Goal: Find specific page/section: Find specific page/section

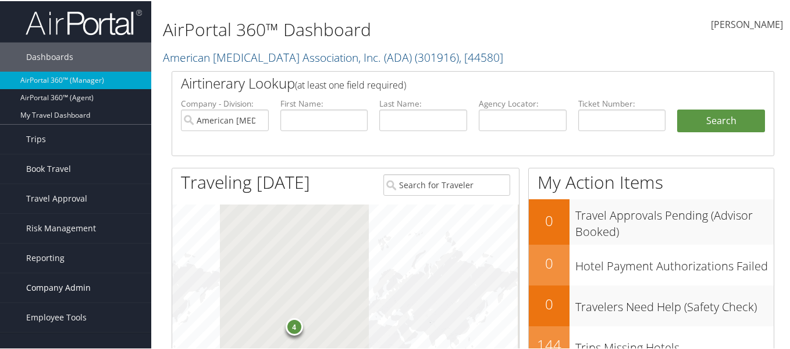
click at [61, 286] on span "Company Admin" at bounding box center [58, 286] width 65 height 29
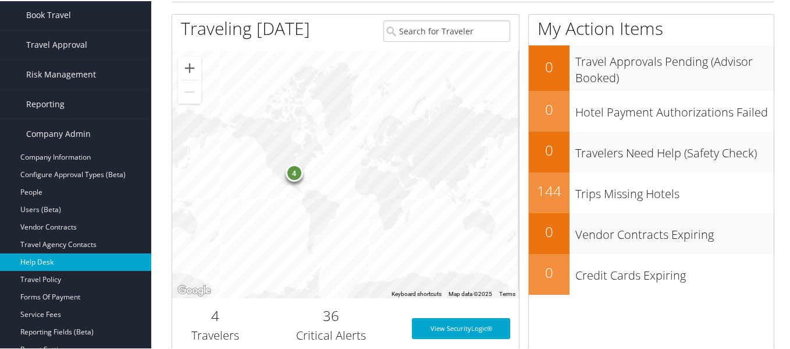
scroll to position [175, 0]
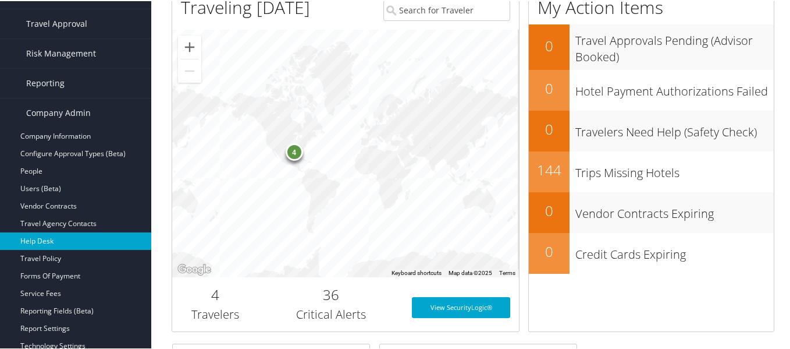
click at [77, 247] on link "Help Desk" at bounding box center [75, 239] width 151 height 17
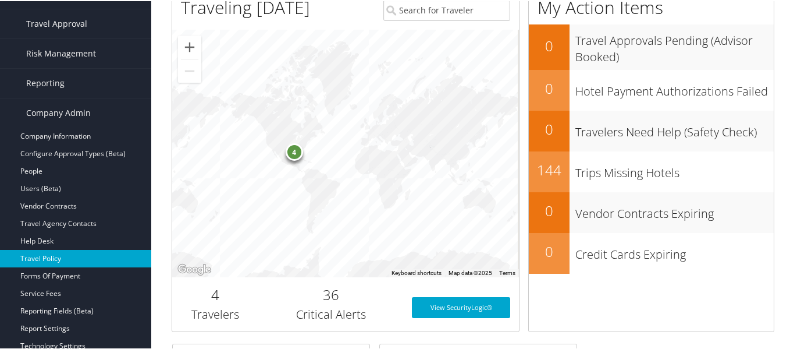
click at [58, 255] on link "Travel Policy" at bounding box center [75, 257] width 151 height 17
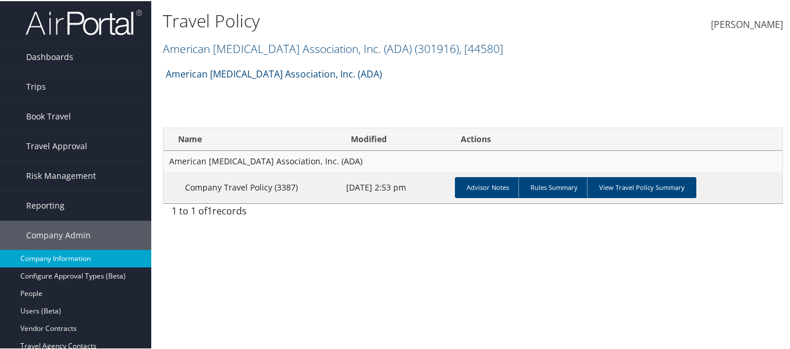
click at [66, 259] on link "Company Information" at bounding box center [75, 257] width 151 height 17
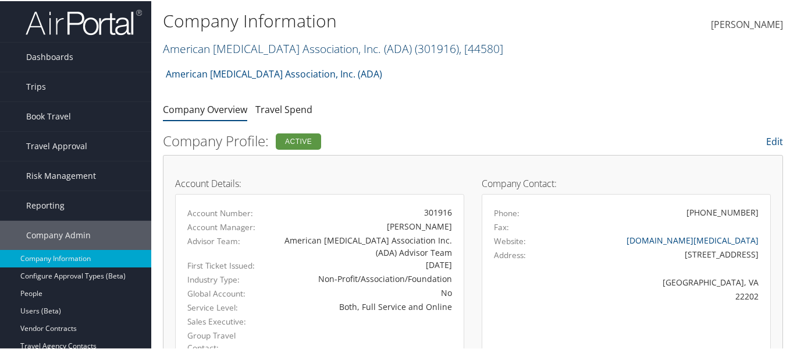
click at [301, 49] on link "American Diabetes Association, Inc. (ADA) ( 301916 ) , [ 44580 ]" at bounding box center [333, 48] width 341 height 16
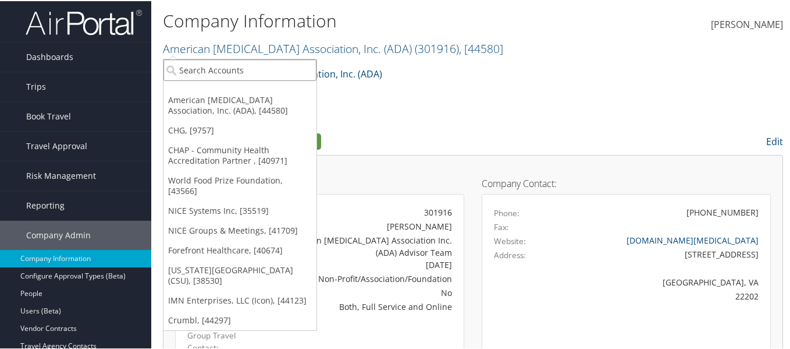
click at [259, 72] on input "search" at bounding box center [240, 69] width 153 height 22
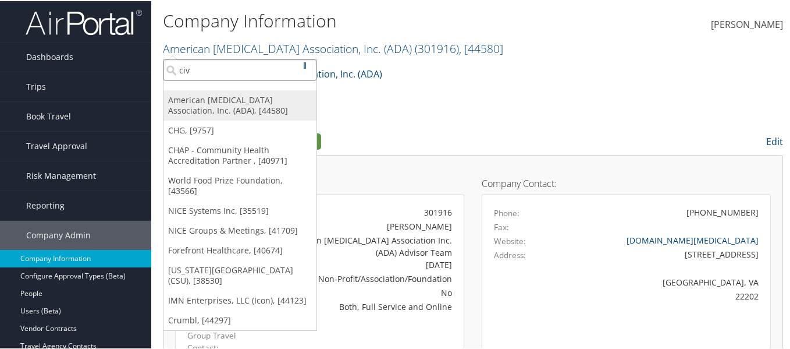
type input "civi"
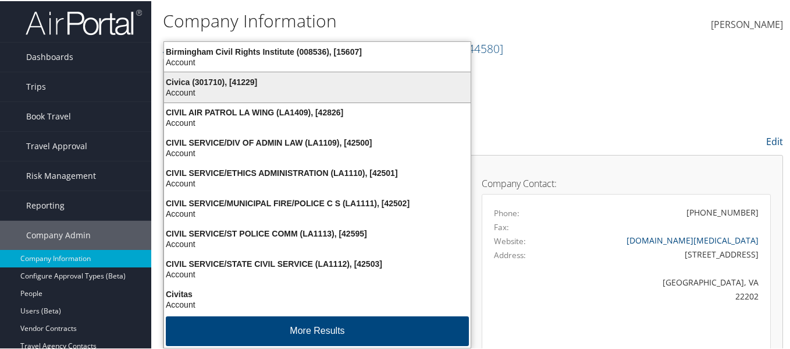
click at [270, 94] on div "Account" at bounding box center [317, 91] width 321 height 10
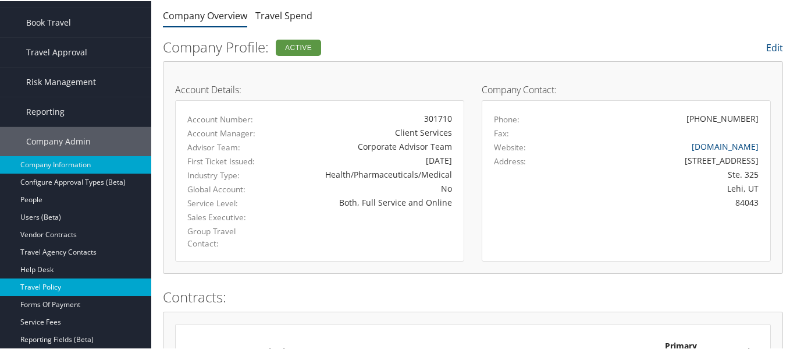
scroll to position [116, 0]
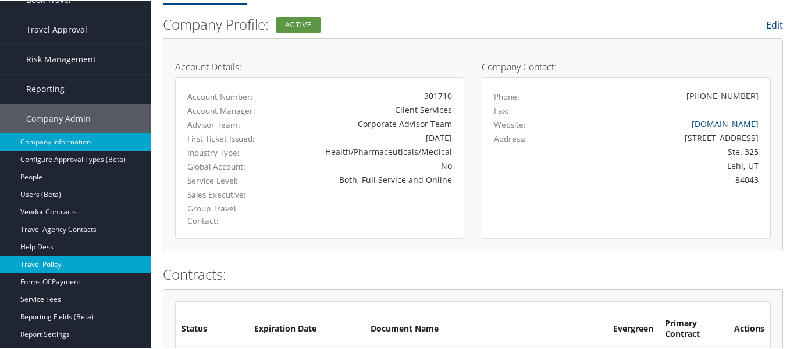
click at [67, 259] on link "Travel Policy" at bounding box center [75, 262] width 151 height 17
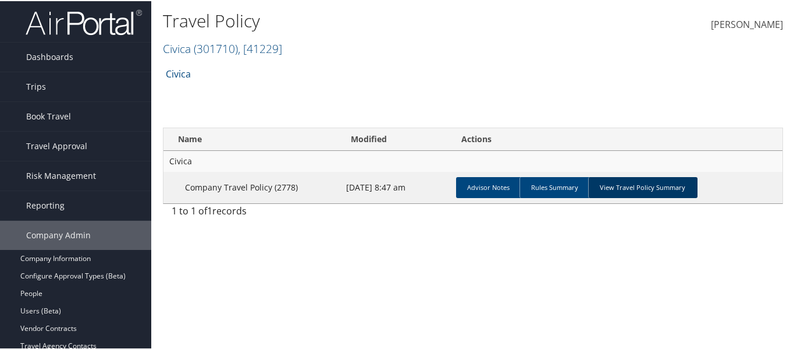
click at [639, 193] on link "View Travel Policy Summary" at bounding box center [642, 186] width 109 height 21
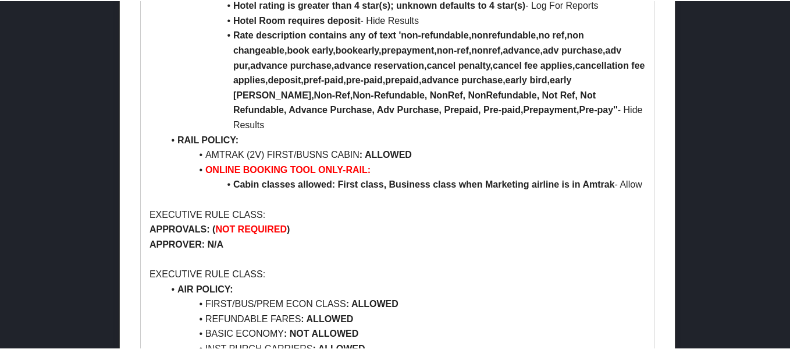
scroll to position [931, 0]
